Goal: Information Seeking & Learning: Find specific fact

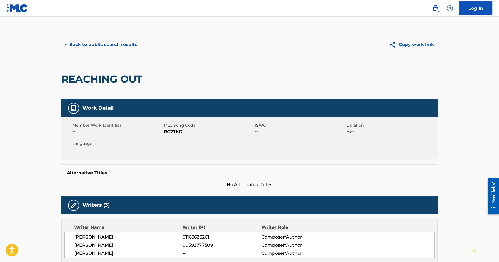
click at [111, 45] on button "< Back to public search results" at bounding box center [101, 45] width 80 height 14
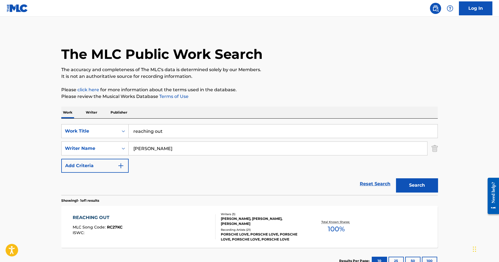
scroll to position [2, 0]
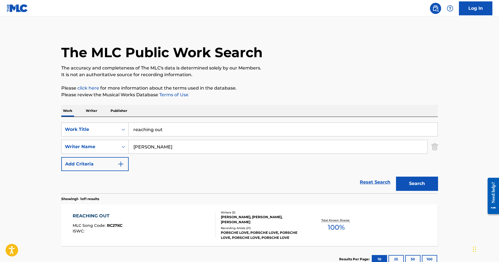
click at [155, 128] on input "reaching out" at bounding box center [283, 129] width 309 height 13
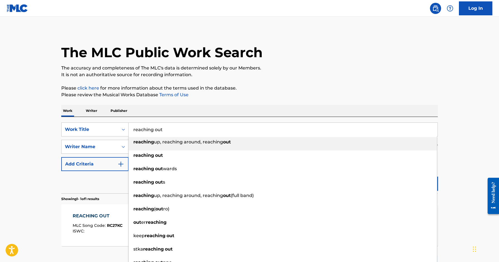
paste input "CRUISE CONTROL"
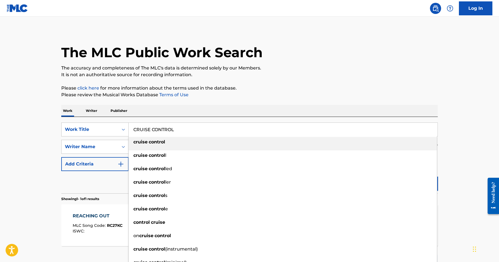
type input "CRUISE CONTROL"
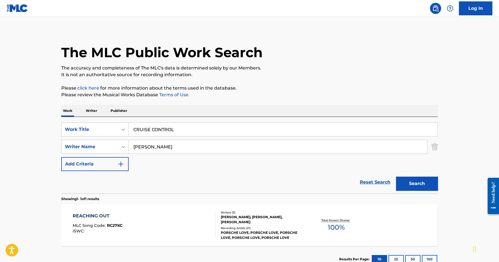
type input "[PERSON_NAME]"
click at [396, 176] on button "Search" at bounding box center [417, 183] width 42 height 14
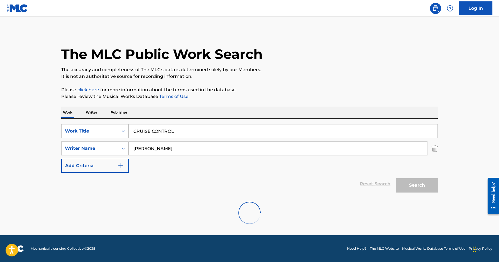
scroll to position [0, 0]
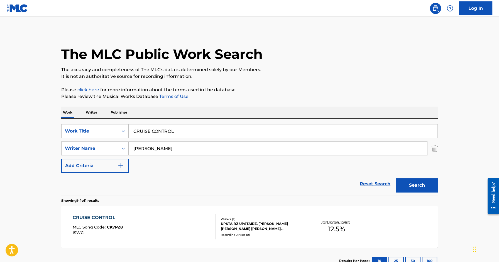
click at [92, 214] on div "CRUISE CONTROL" at bounding box center [98, 217] width 50 height 7
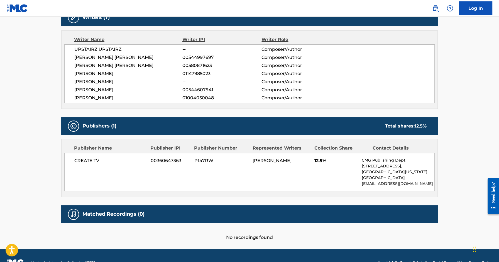
scroll to position [188, 0]
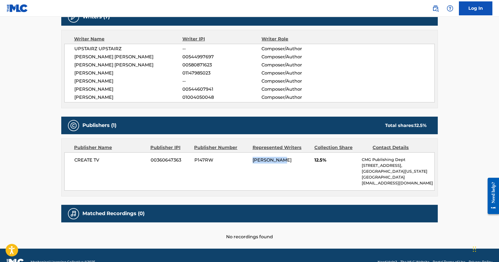
drag, startPoint x: 288, startPoint y: 157, endPoint x: 252, endPoint y: 157, distance: 36.5
click at [252, 157] on div "CREATE TV 00360647363 P147RW [PERSON_NAME] 12.5% CMG Publishing Dept [STREET_AD…" at bounding box center [249, 171] width 371 height 38
copy span "[PERSON_NAME]"
